Goal: Information Seeking & Learning: Learn about a topic

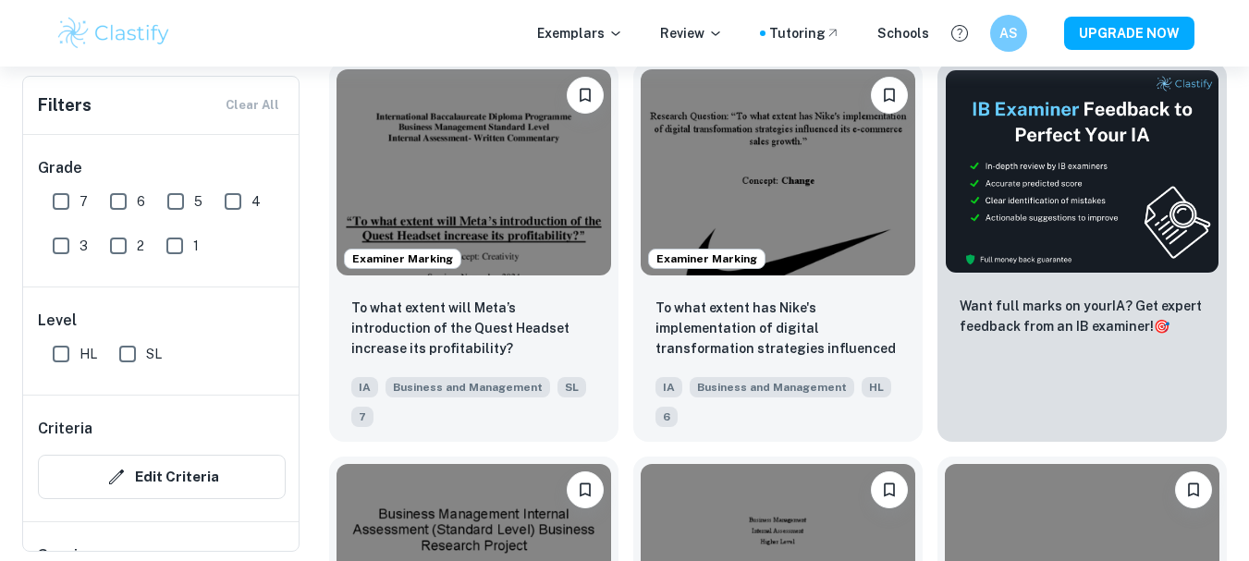
scroll to position [594, 0]
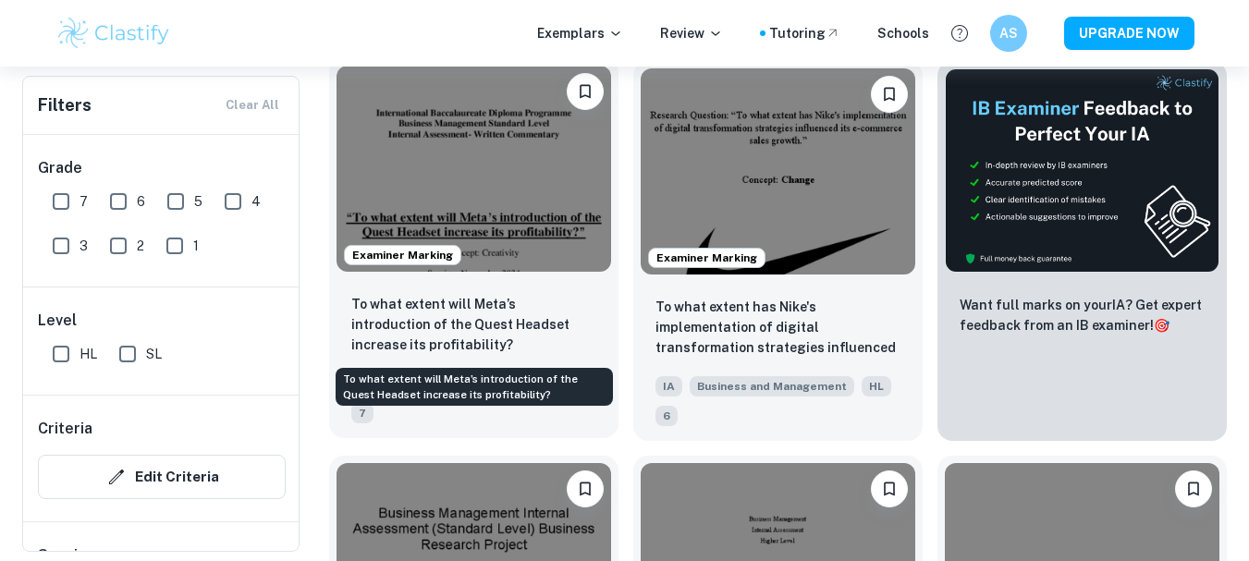
click at [515, 328] on p "To what extent will Meta’s introduction of the Quest Headset increase its profi…" at bounding box center [473, 324] width 245 height 61
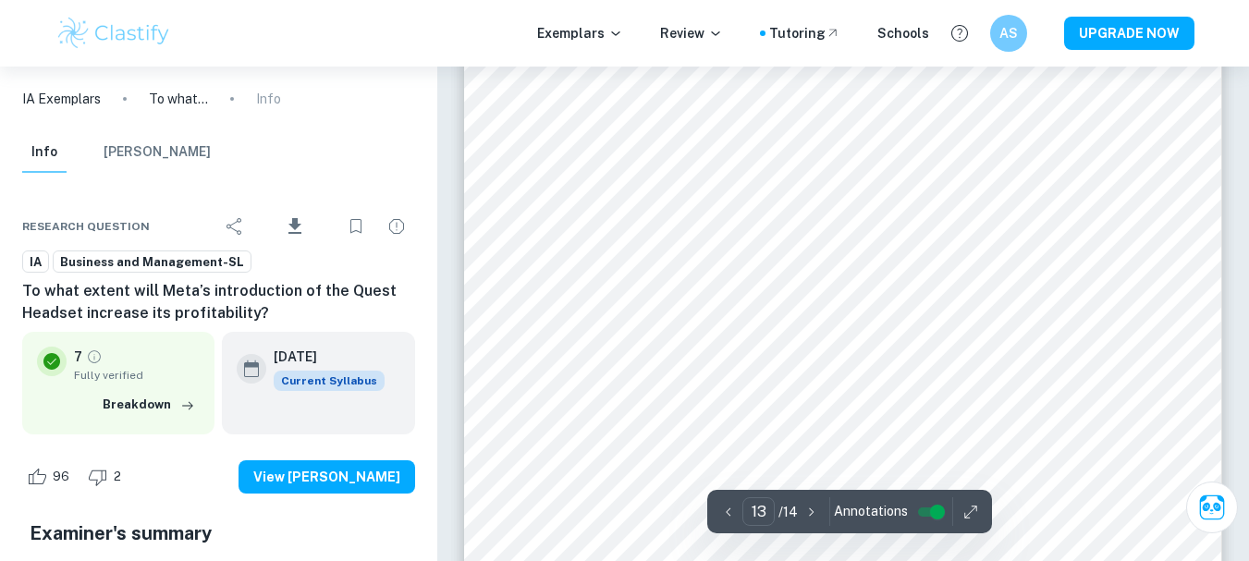
scroll to position [13904, 0]
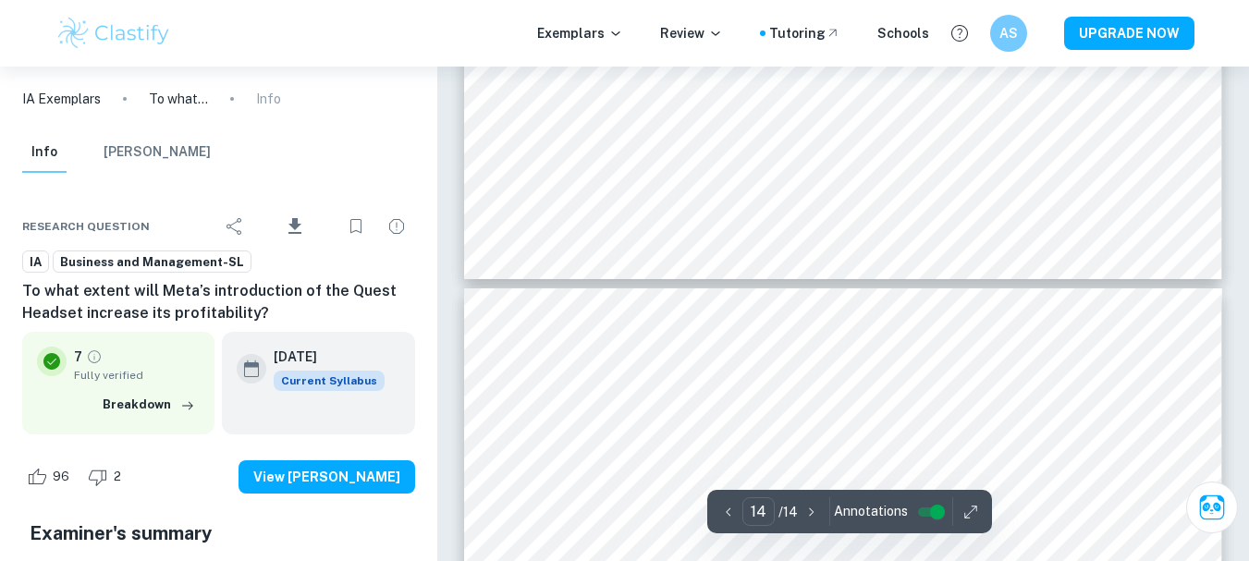
type input "13"
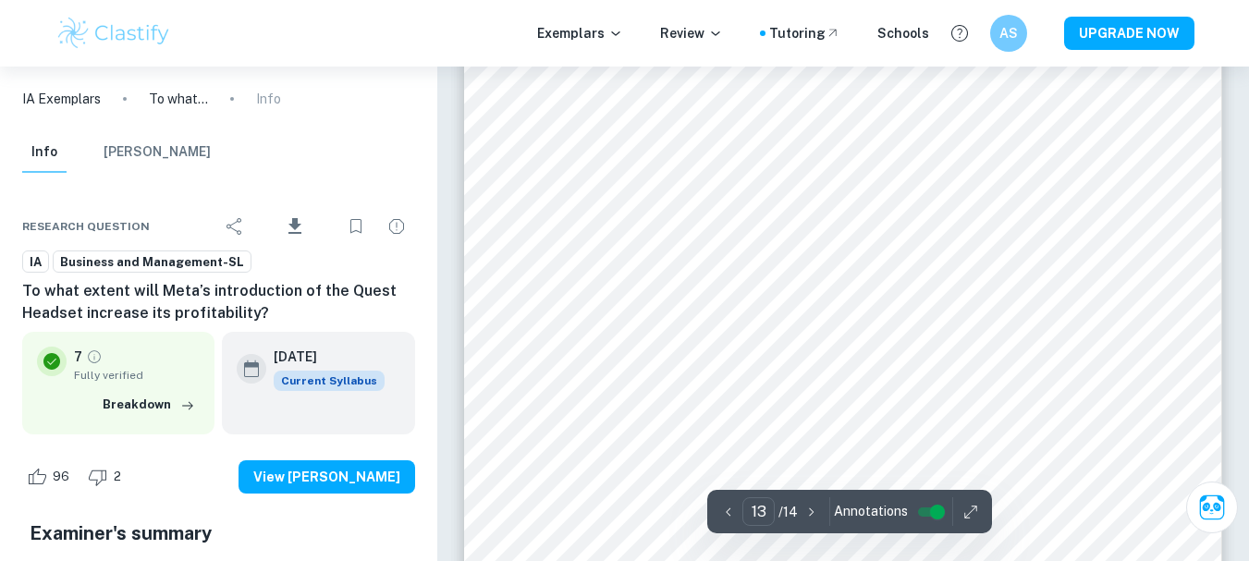
scroll to position [13410, 0]
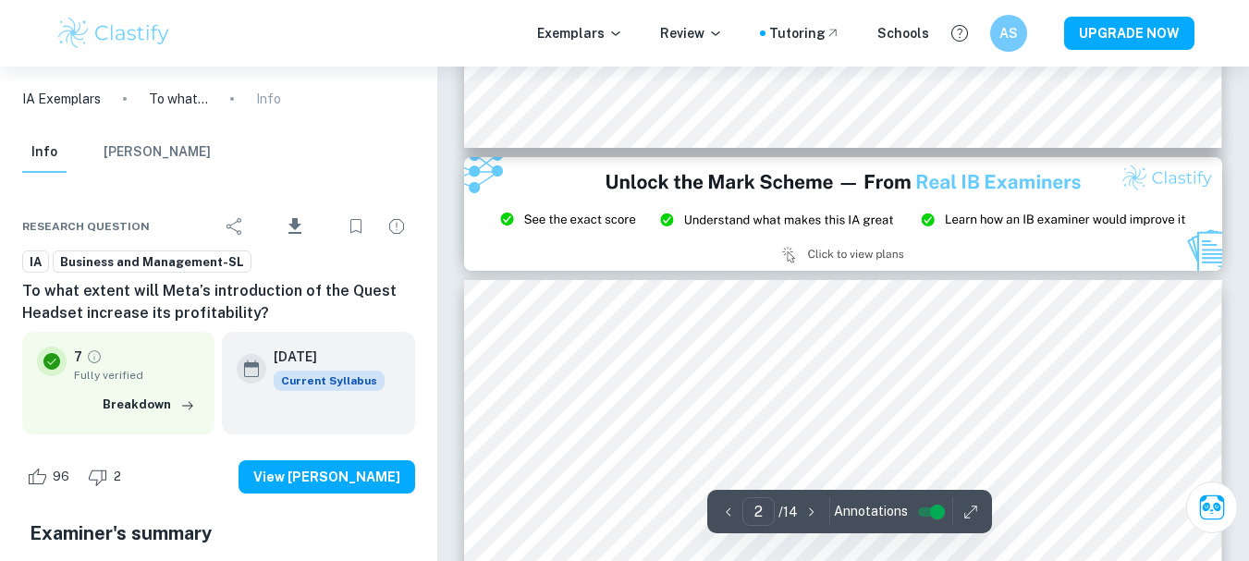
type input "3"
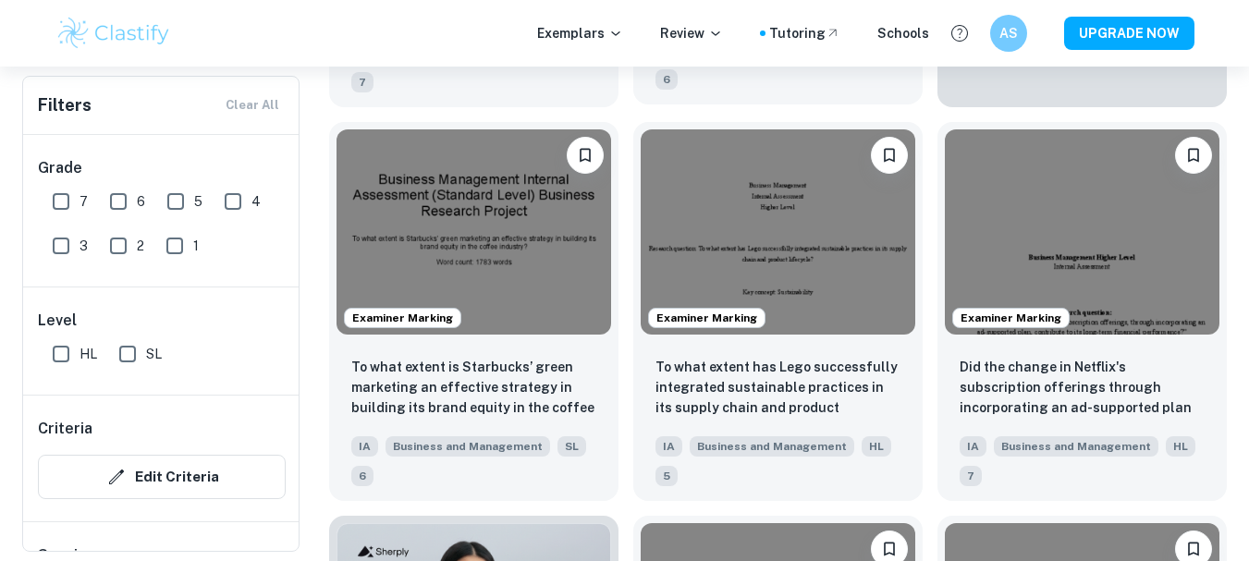
scroll to position [936, 0]
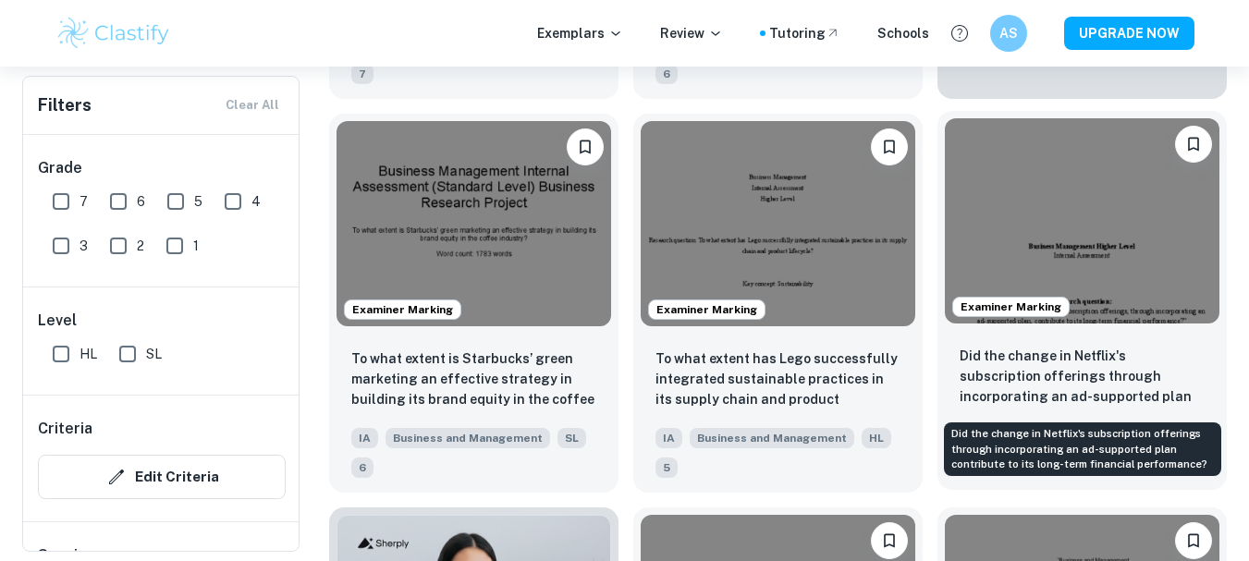
click at [1113, 381] on p "Did the change in Netflix's subscription offerings through incorporating an ad-…" at bounding box center [1082, 377] width 245 height 63
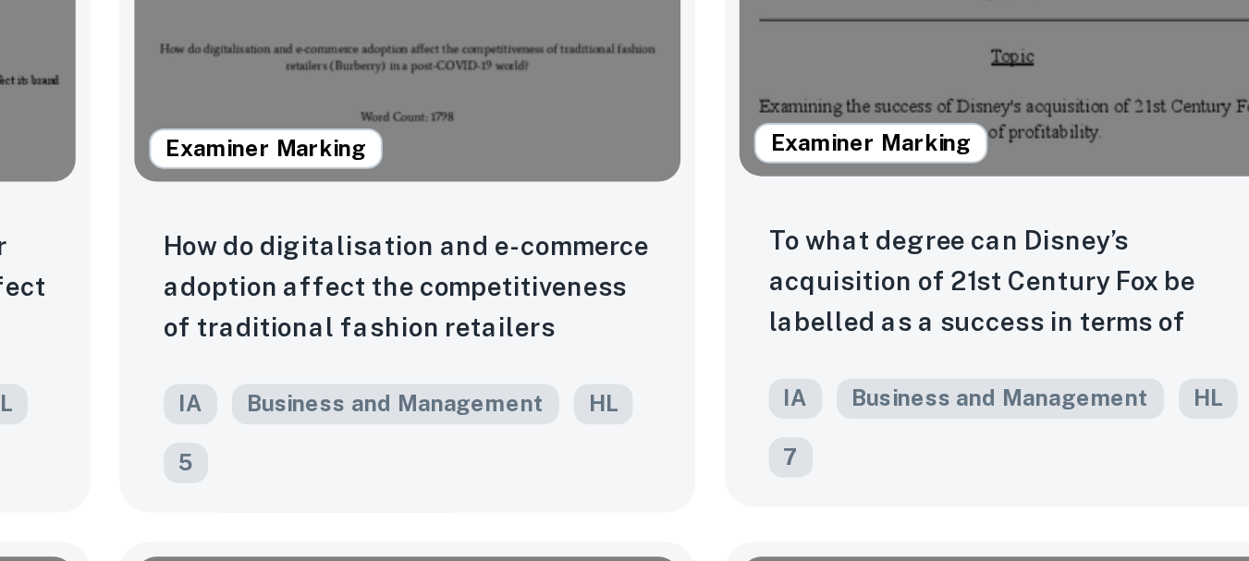
scroll to position [1698, 0]
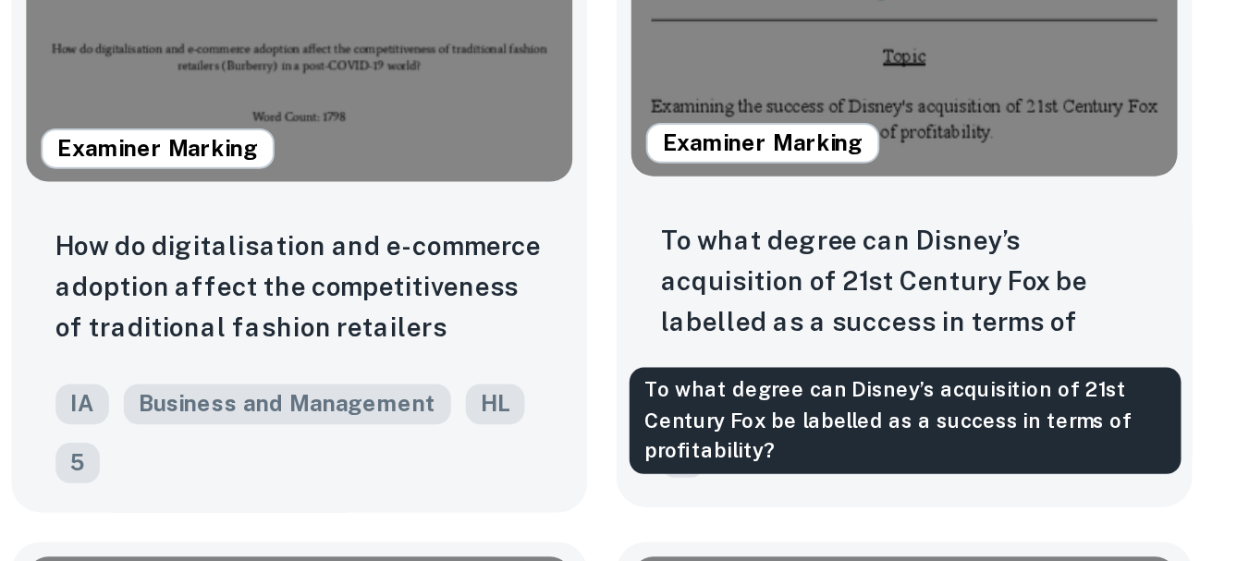
click at [1157, 409] on p "To what degree can Disney’s acquisition of 21st Century Fox be labelled as a su…" at bounding box center [1082, 404] width 245 height 63
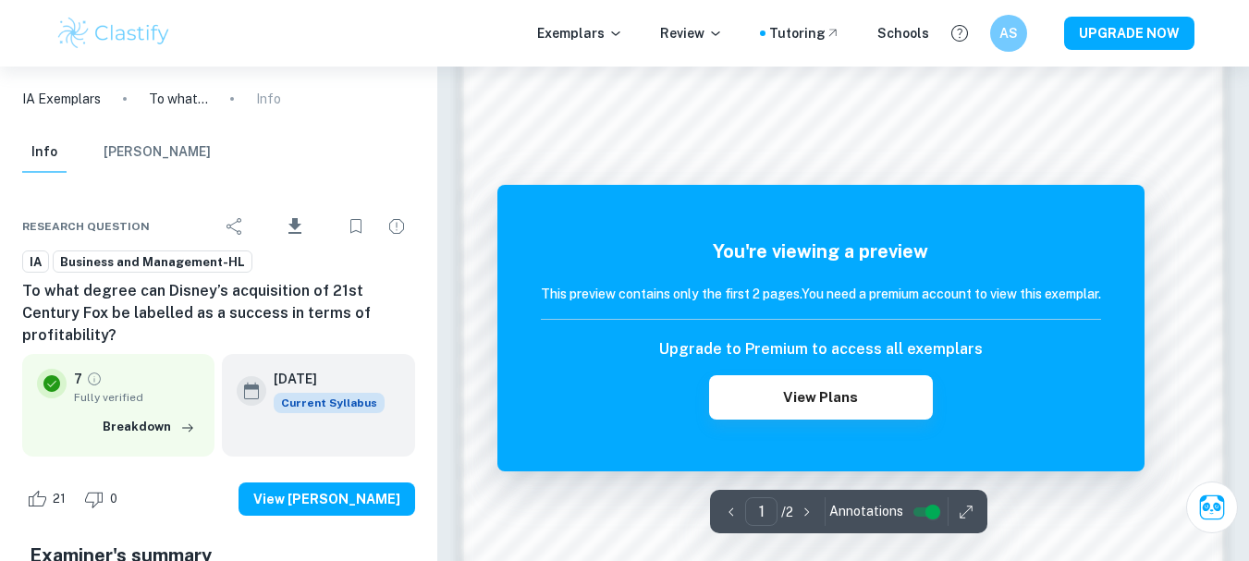
scroll to position [1183, 0]
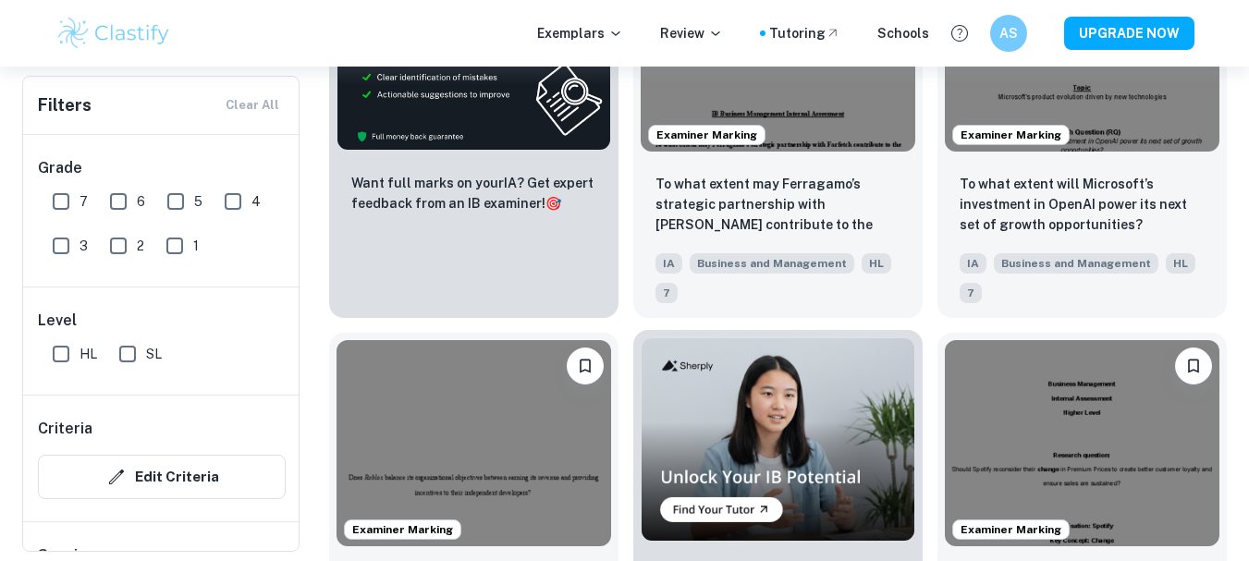
scroll to position [3084, 0]
